Goal: Task Accomplishment & Management: Manage account settings

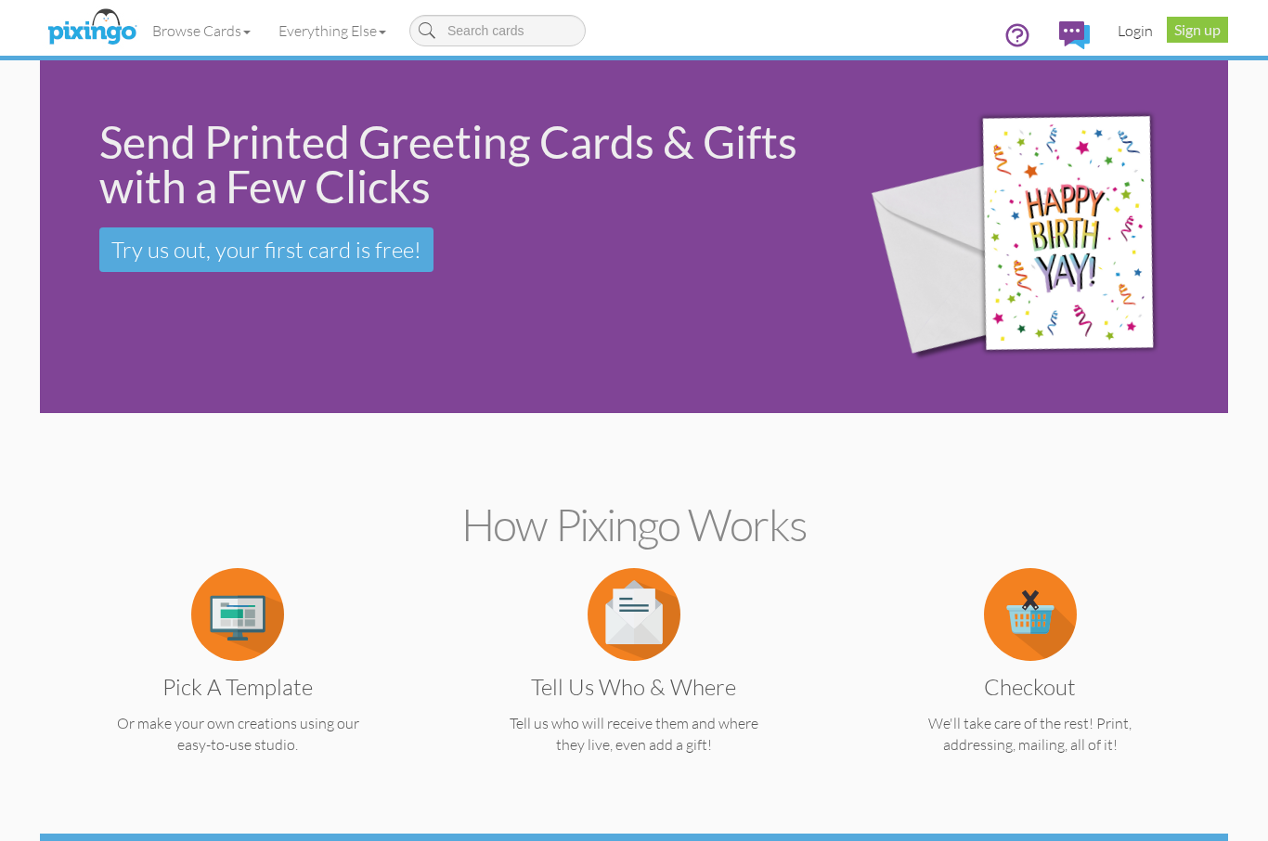
click at [1152, 37] on link "Login" at bounding box center [1134, 30] width 63 height 46
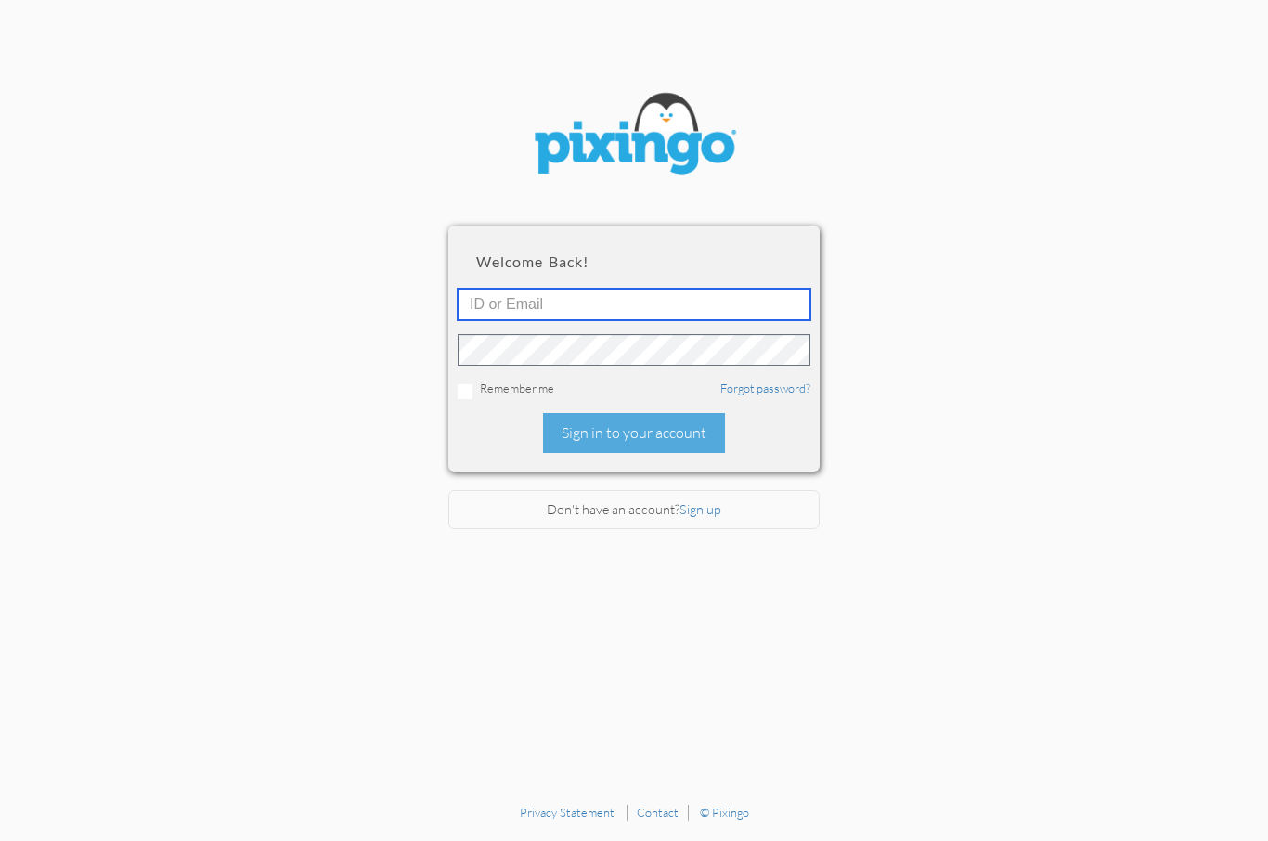
click at [683, 314] on input "text" at bounding box center [634, 305] width 353 height 32
type input "[PERSON_NAME]"
click at [471, 393] on input "checkbox" at bounding box center [465, 391] width 15 height 15
checkbox input "true"
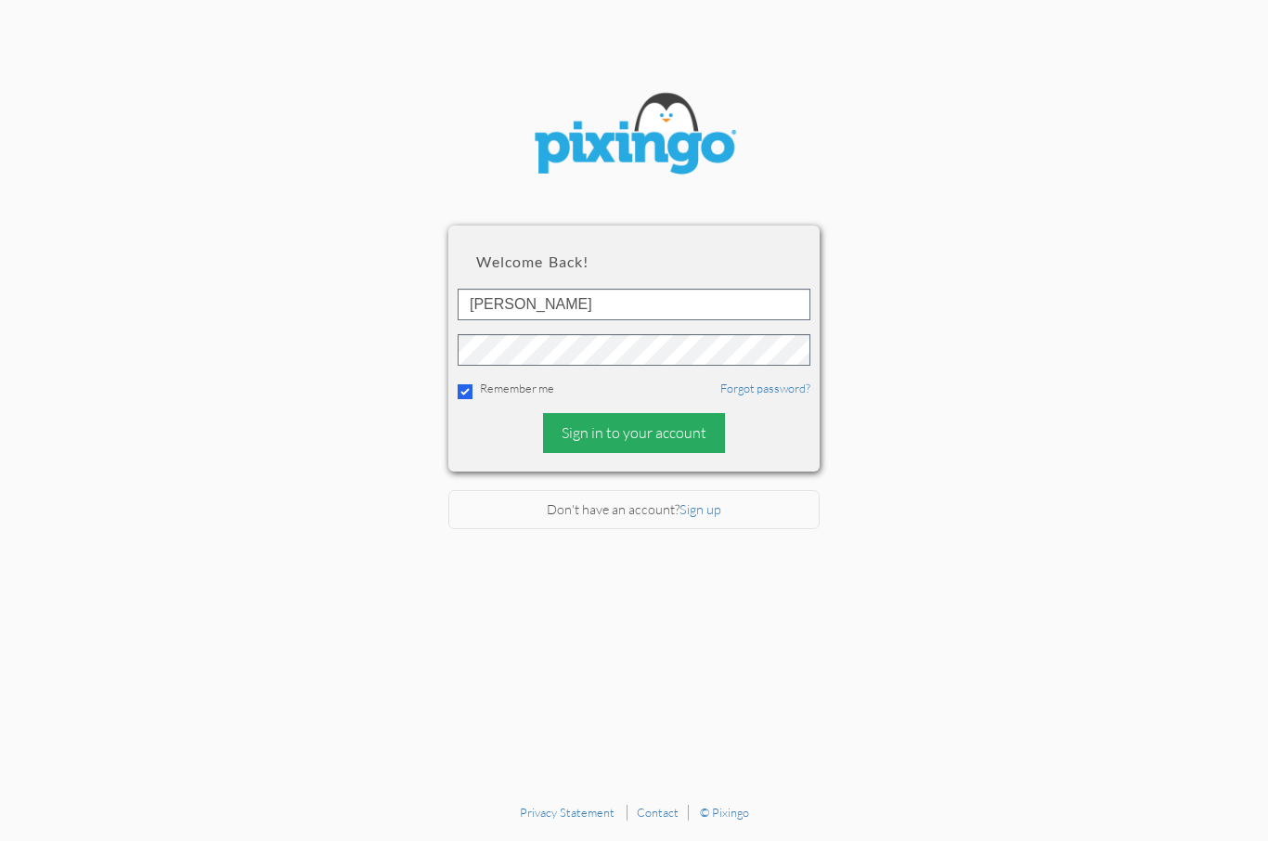
click at [660, 439] on div "Sign in to your account" at bounding box center [634, 433] width 182 height 40
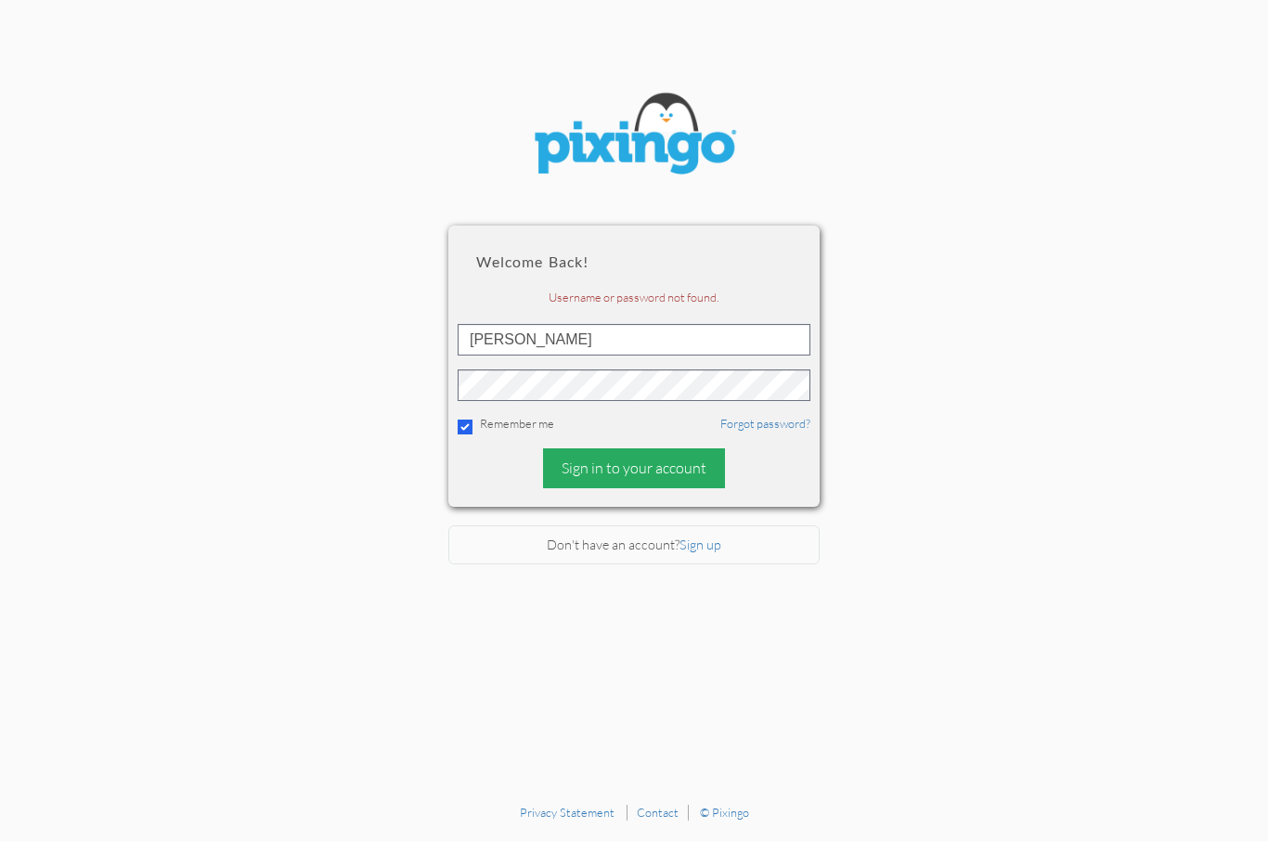
click at [660, 480] on div "Sign in to your account" at bounding box center [634, 468] width 182 height 40
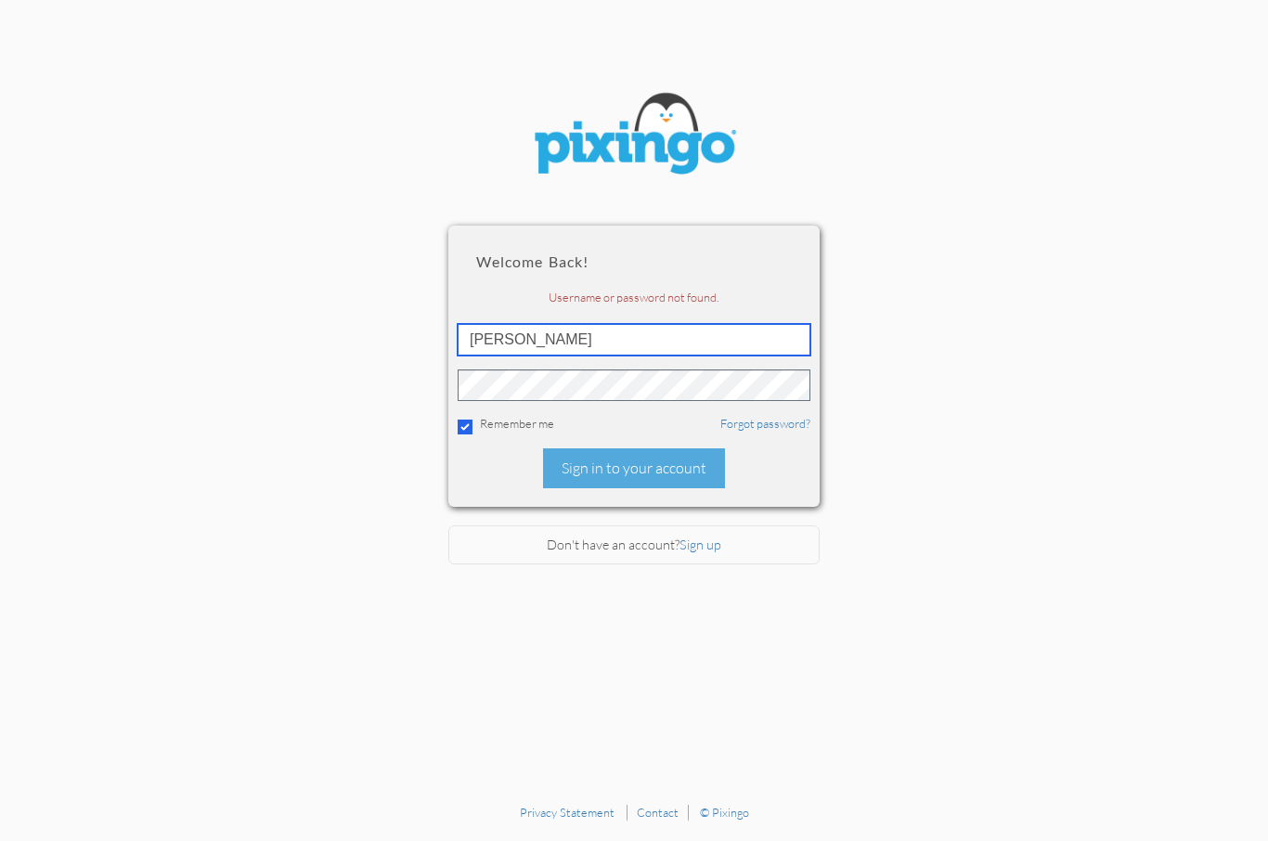
click at [632, 342] on input "[PERSON_NAME]" at bounding box center [634, 340] width 353 height 32
type input "d"
type input "2088"
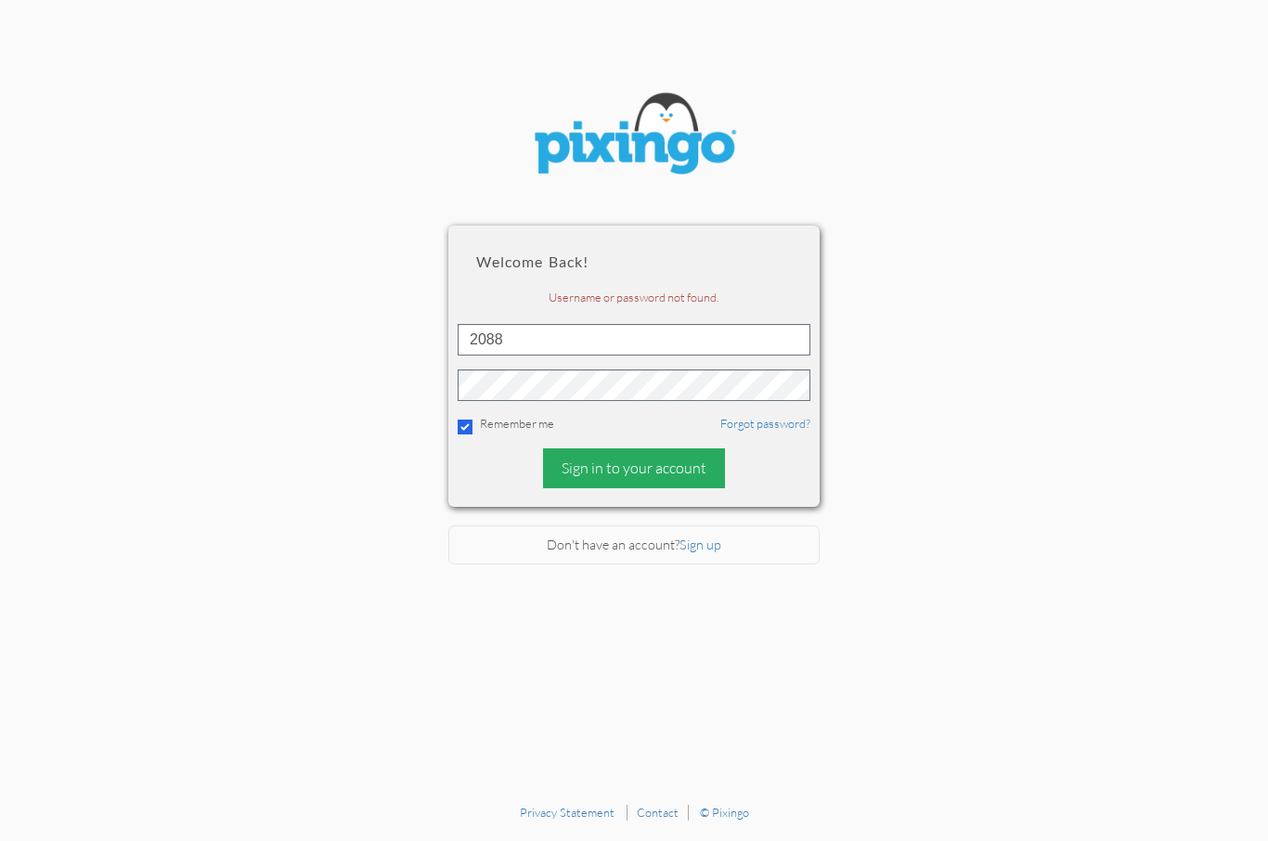
click at [664, 474] on div "Sign in to your account" at bounding box center [634, 468] width 182 height 40
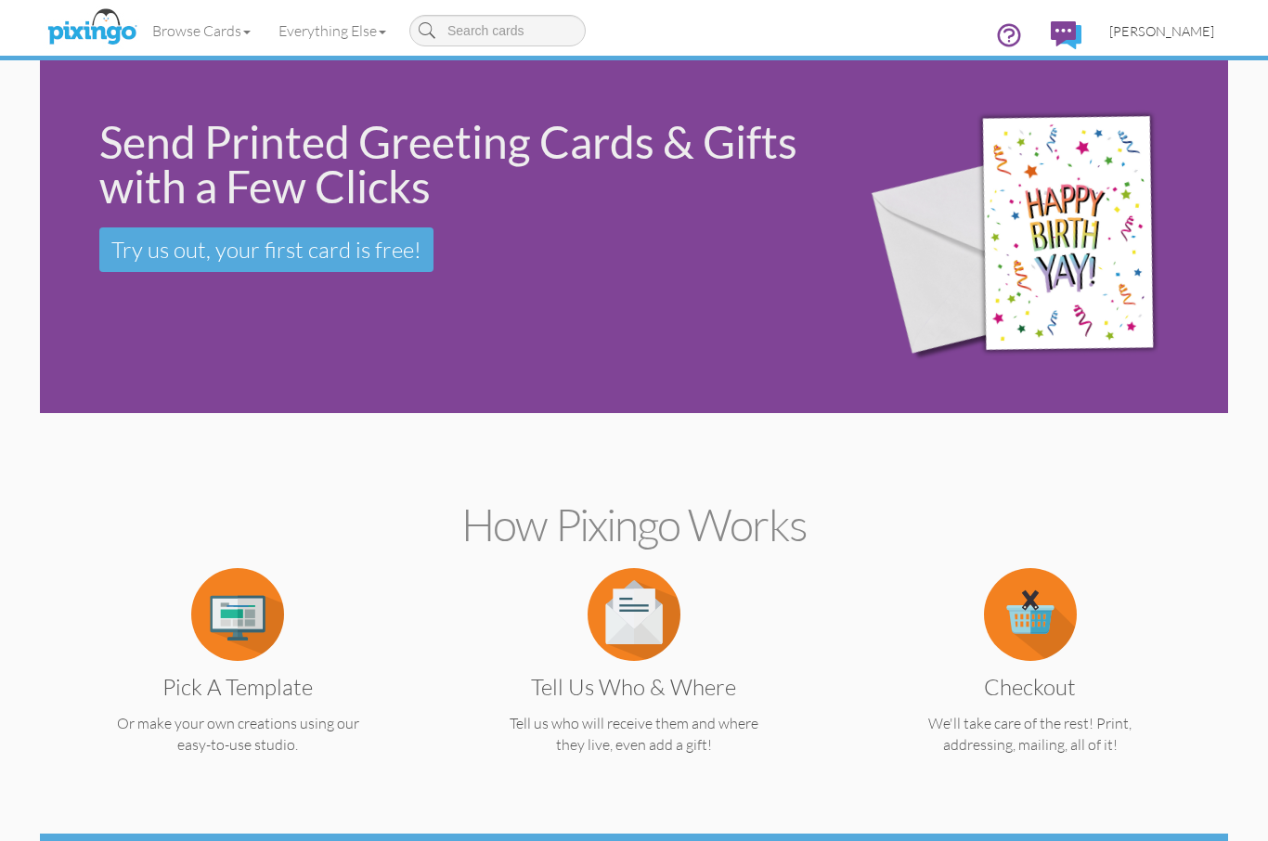
click at [1188, 35] on span "[PERSON_NAME]" at bounding box center [1161, 31] width 105 height 16
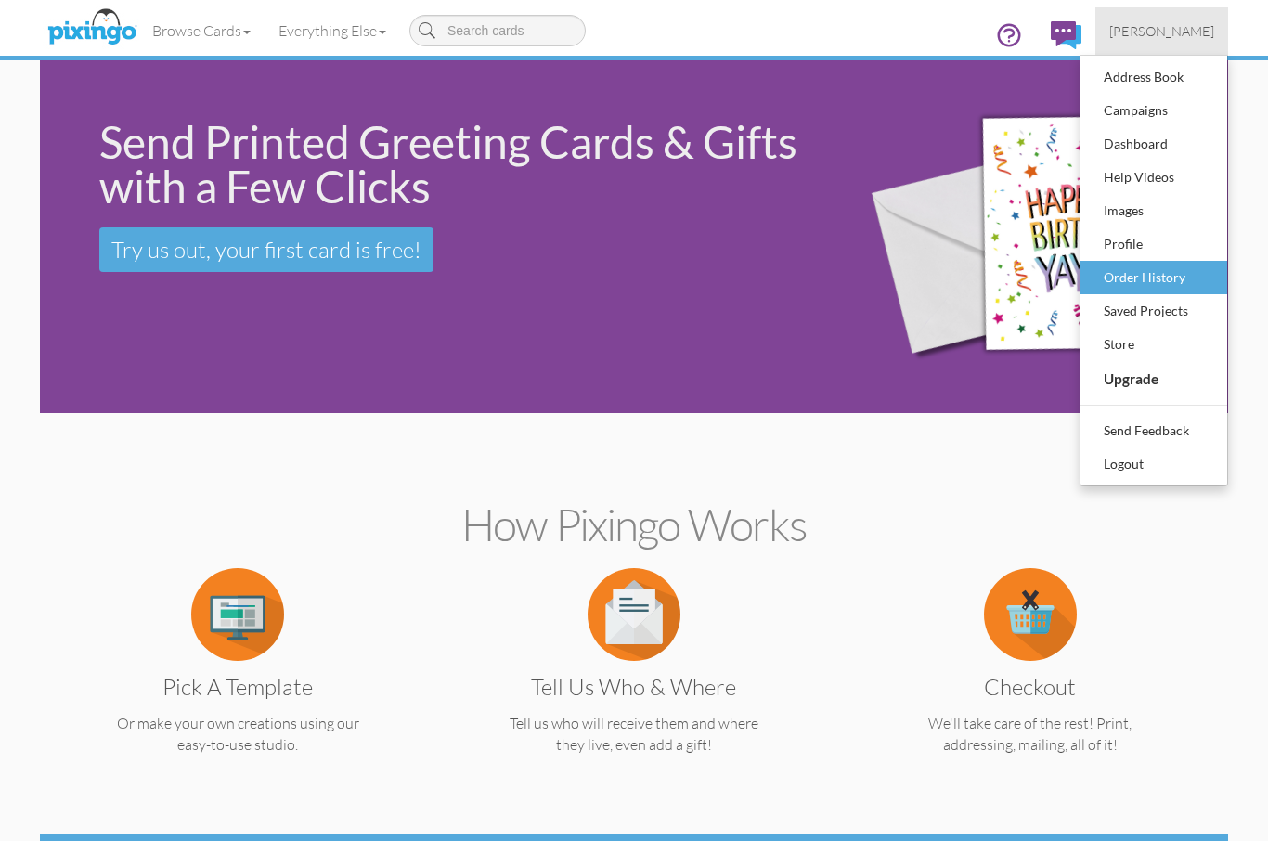
click at [1172, 278] on div "Order History" at bounding box center [1154, 278] width 110 height 28
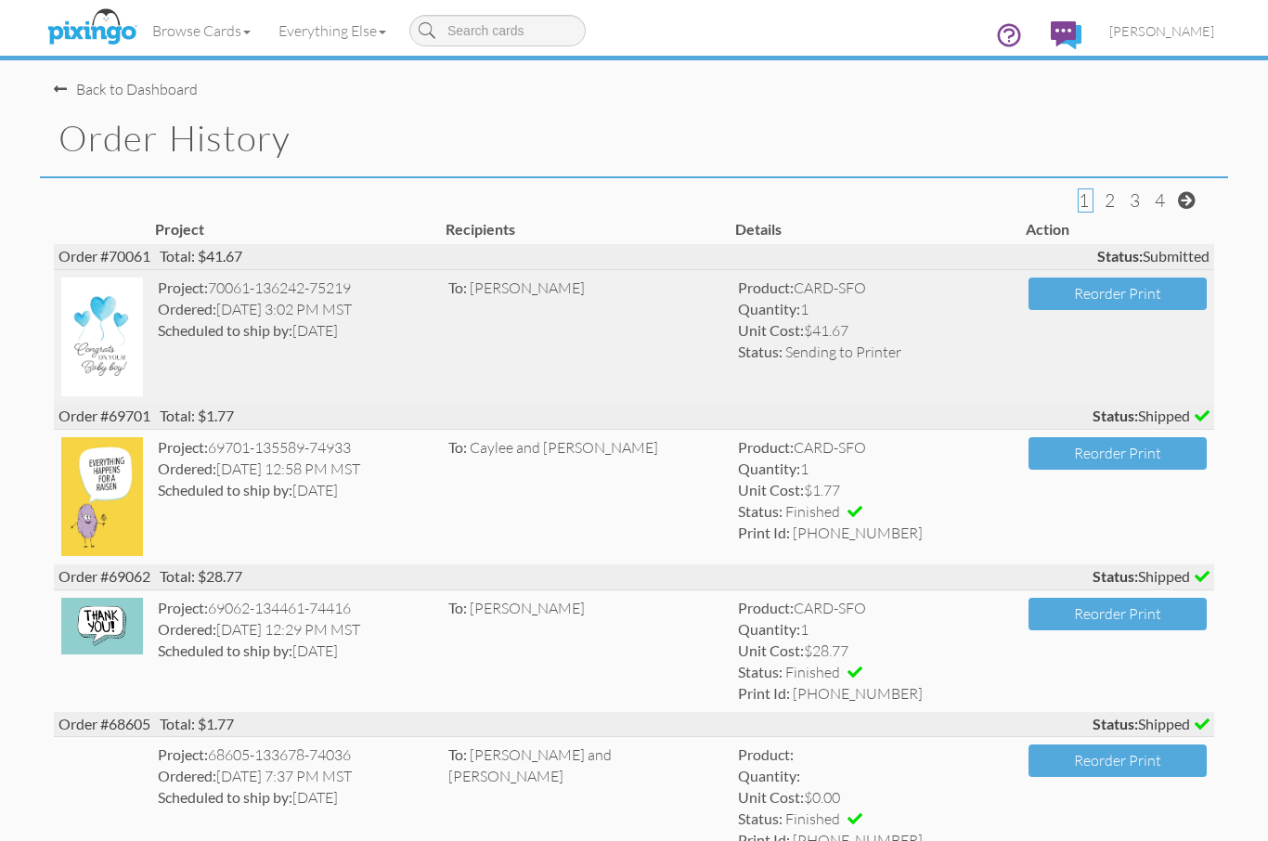
click at [117, 319] on img at bounding box center [102, 336] width 82 height 119
